Goal: Use online tool/utility

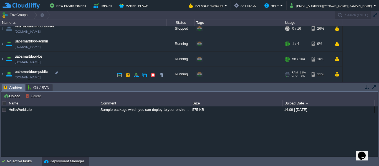
scroll to position [51, 0]
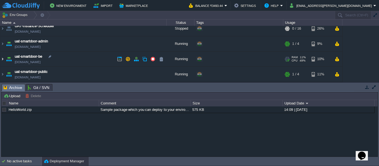
click at [2, 62] on img at bounding box center [2, 59] width 4 height 15
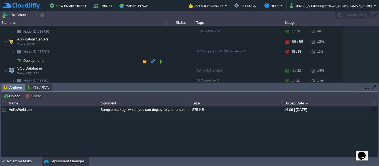
scroll to position [104, 0]
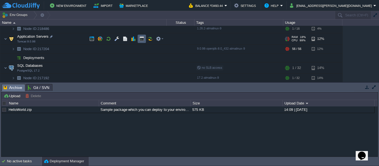
click at [141, 36] on td at bounding box center [142, 39] width 8 height 8
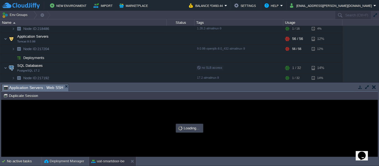
click at [130, 132] on div at bounding box center [189, 128] width 377 height 57
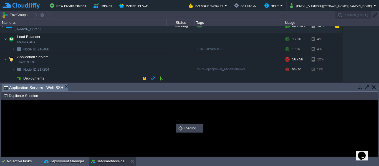
scroll to position [96, 0]
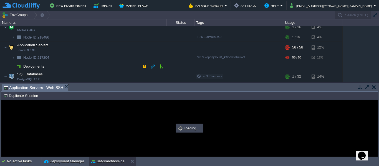
type input "#000000"
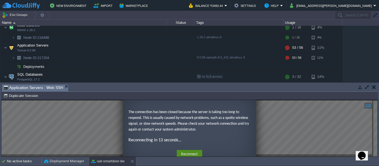
click at [182, 151] on button "Reconnect" at bounding box center [190, 154] width 26 height 9
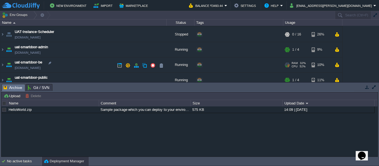
scroll to position [44, 0]
click at [0, 65] on img at bounding box center [2, 65] width 4 height 15
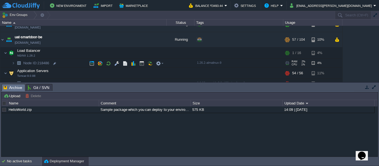
scroll to position [70, 0]
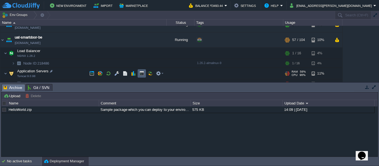
click at [139, 73] on td at bounding box center [142, 73] width 8 height 8
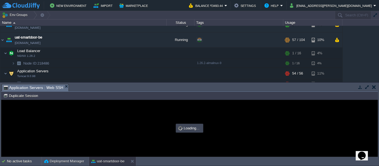
scroll to position [0, 0]
type input "#000000"
